Goal: Task Accomplishment & Management: Manage account settings

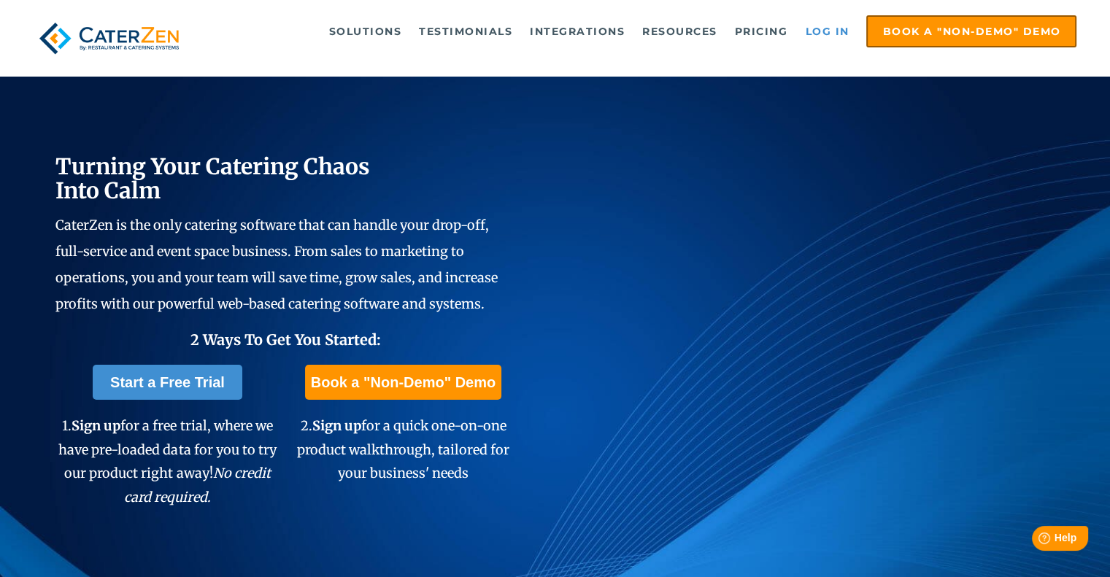
click at [836, 34] on link "Log in" at bounding box center [827, 31] width 58 height 29
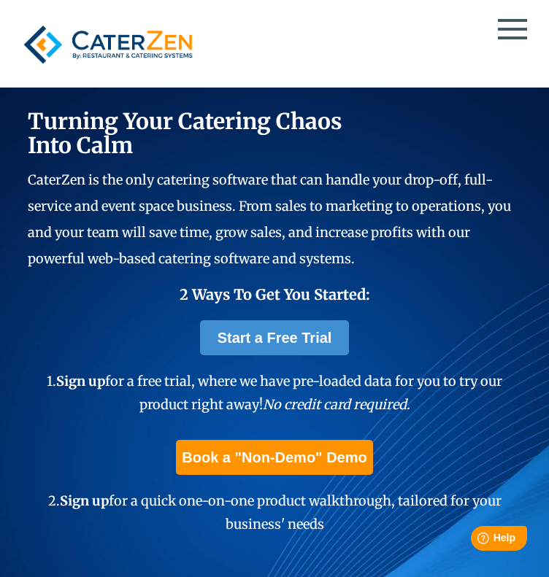
click at [315, 220] on link "Log in" at bounding box center [275, 233] width 516 height 26
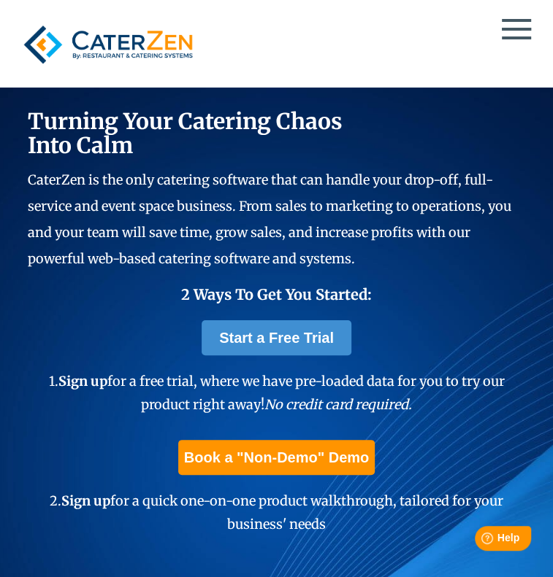
click at [289, 220] on link "Log in" at bounding box center [277, 233] width 520 height 26
